Goal: Task Accomplishment & Management: Use online tool/utility

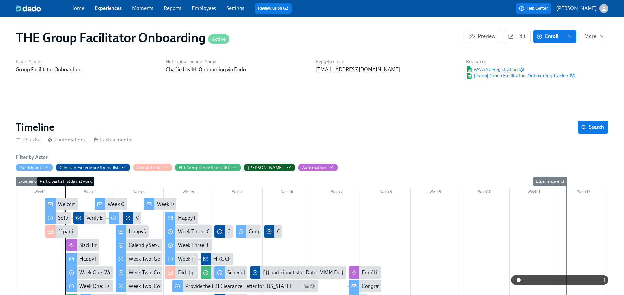
click at [112, 10] on link "Experiences" at bounding box center [108, 8] width 27 height 6
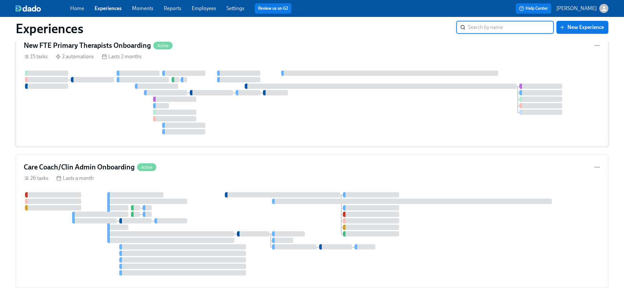
scroll to position [1558, 0]
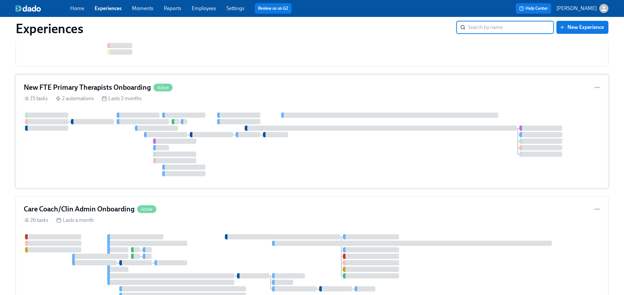
click at [197, 83] on div "New FTE Primary Therapists Onboarding Active" at bounding box center [312, 88] width 576 height 10
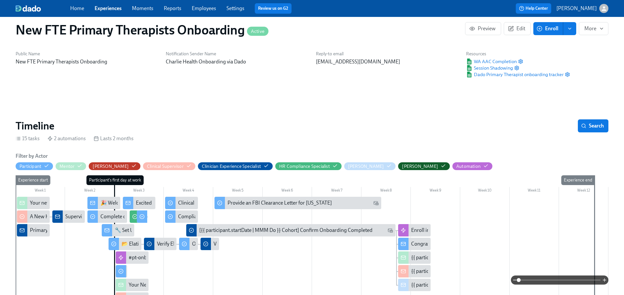
scroll to position [111, 0]
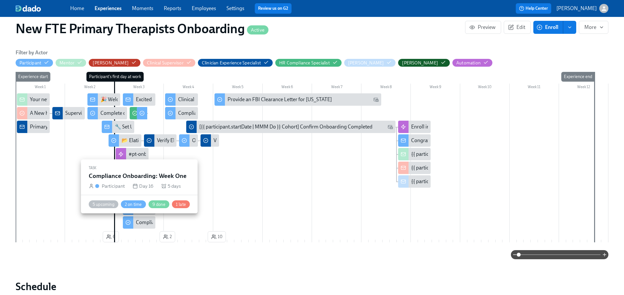
click at [143, 224] on div "Compliance Onboarding: Week One" at bounding box center [176, 222] width 80 height 7
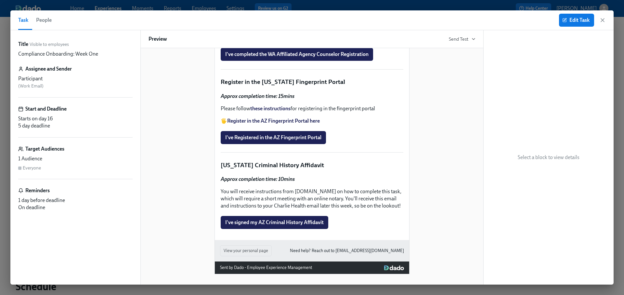
scroll to position [979, 0]
click at [603, 21] on icon "button" at bounding box center [602, 20] width 3 height 3
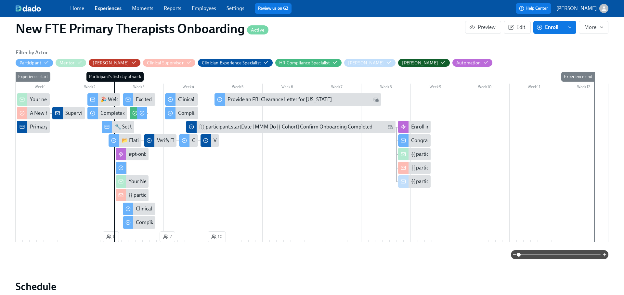
click at [107, 9] on link "Experiences" at bounding box center [108, 8] width 27 height 6
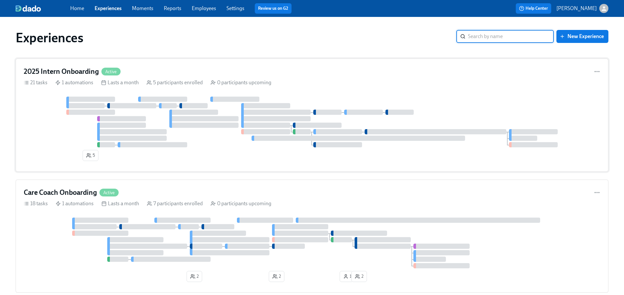
click at [327, 73] on div "2025 Intern Onboarding Active" at bounding box center [312, 72] width 576 height 10
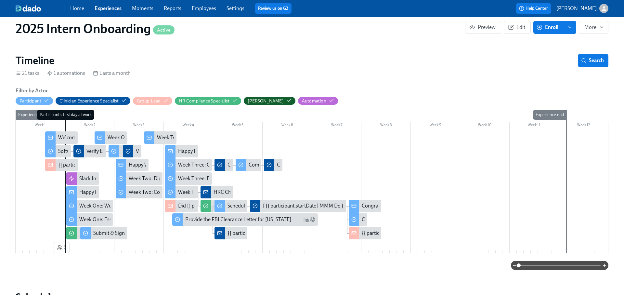
scroll to position [68, 0]
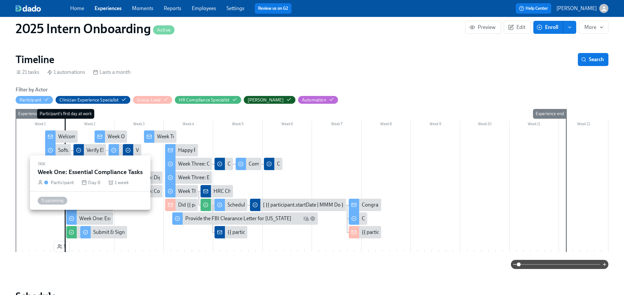
click at [97, 216] on div "Week One: Essential Compliance Tasks" at bounding box center [122, 218] width 86 height 7
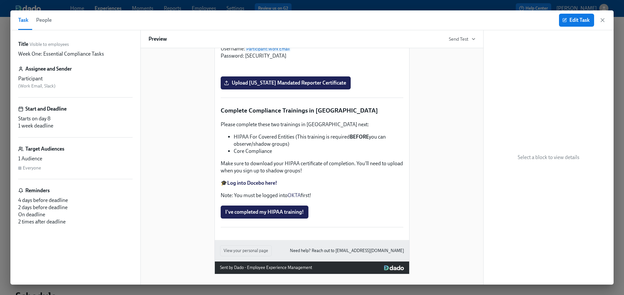
scroll to position [1572, 0]
click at [601, 22] on icon "button" at bounding box center [602, 20] width 3 height 3
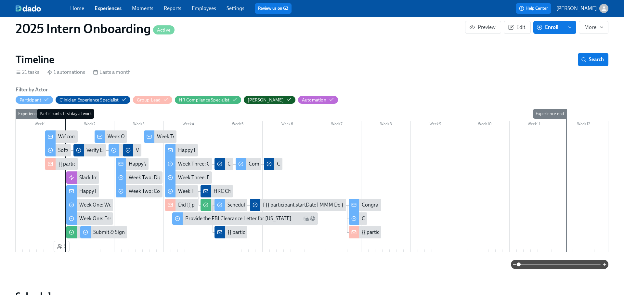
click at [109, 9] on link "Experiences" at bounding box center [108, 8] width 27 height 6
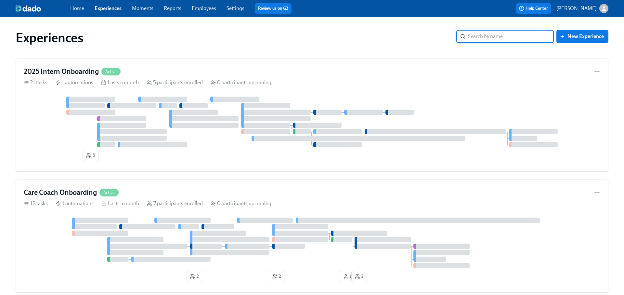
click at [479, 40] on input "search" at bounding box center [511, 36] width 86 height 13
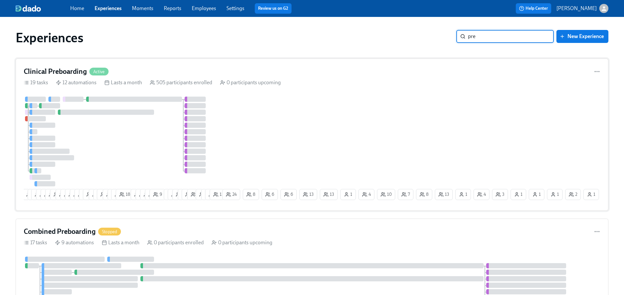
type input "pre"
click at [301, 81] on div "19 tasks 12 automations Lasts a month 505 participants enrolled 0 participants …" at bounding box center [312, 82] width 576 height 7
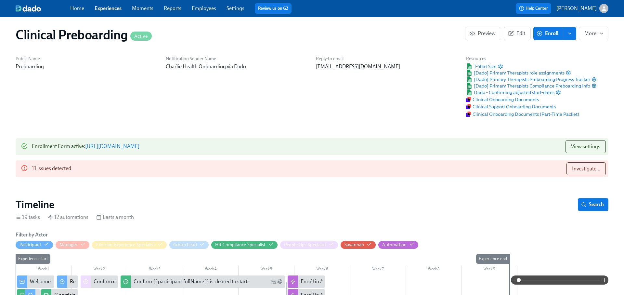
scroll to position [210, 0]
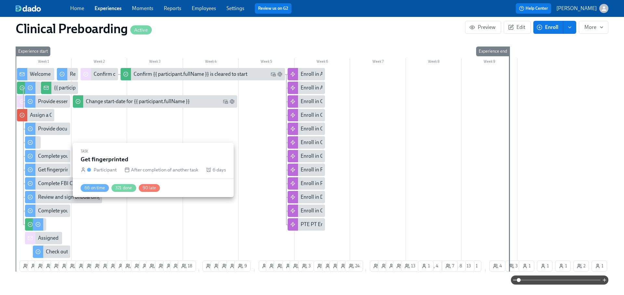
click at [58, 169] on div "Get fingerprinted" at bounding box center [57, 169] width 38 height 7
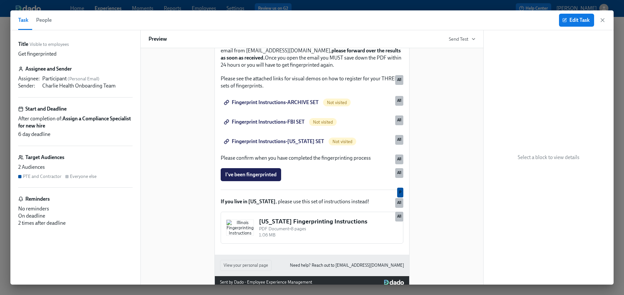
scroll to position [162, 0]
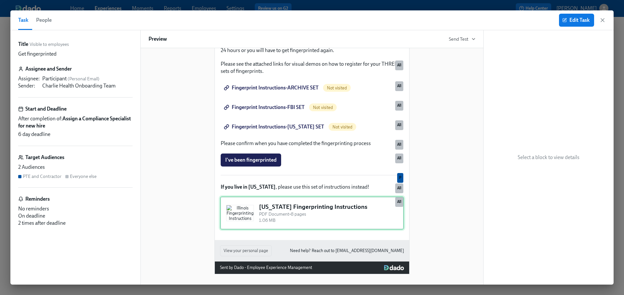
click at [342, 207] on div "[US_STATE] Fingerprinting Instructions PDF Document • 8 pages 1.06 MB All" at bounding box center [312, 212] width 184 height 33
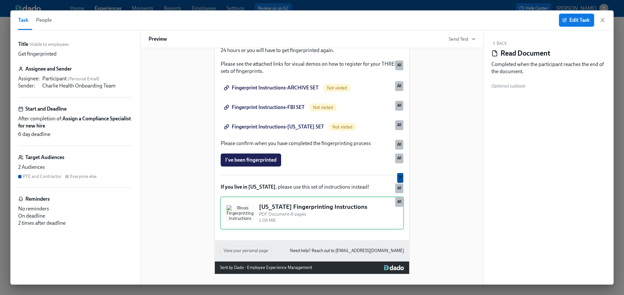
click at [568, 17] on span "Edit Task" at bounding box center [576, 20] width 26 height 6
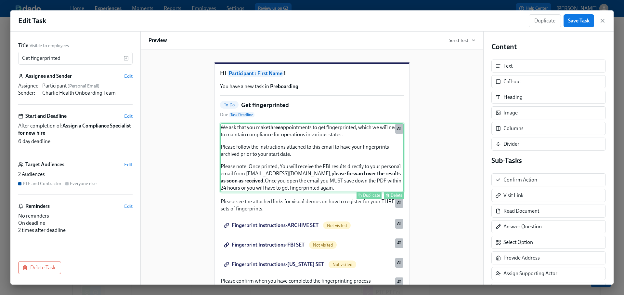
scroll to position [163, 0]
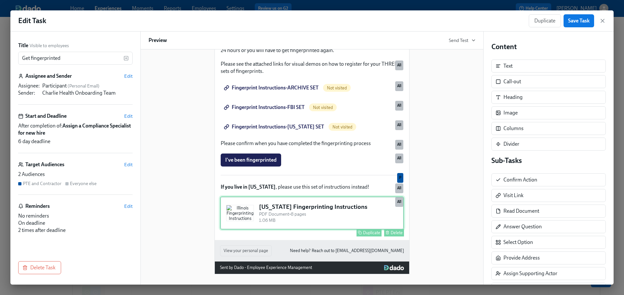
click at [342, 198] on div "[US_STATE] Fingerprinting Instructions PDF Document • 8 pages 1.06 MB Duplicate…" at bounding box center [312, 212] width 184 height 33
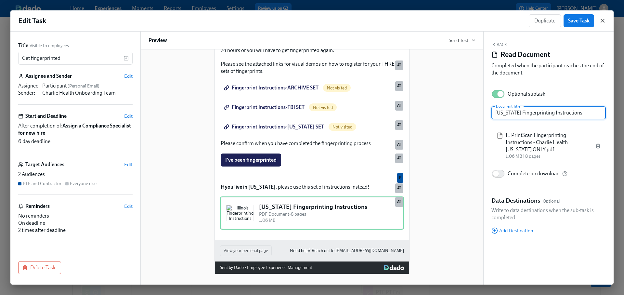
click at [604, 20] on icon "button" at bounding box center [602, 21] width 6 height 6
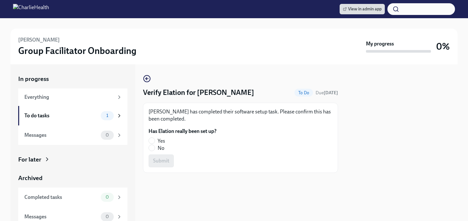
click at [153, 138] on label "Yes" at bounding box center [179, 140] width 63 height 7
click at [153, 138] on input "Yes" at bounding box center [152, 141] width 6 height 6
radio input "true"
click at [160, 158] on span "Submit" at bounding box center [161, 161] width 16 height 6
